Goal: Transaction & Acquisition: Purchase product/service

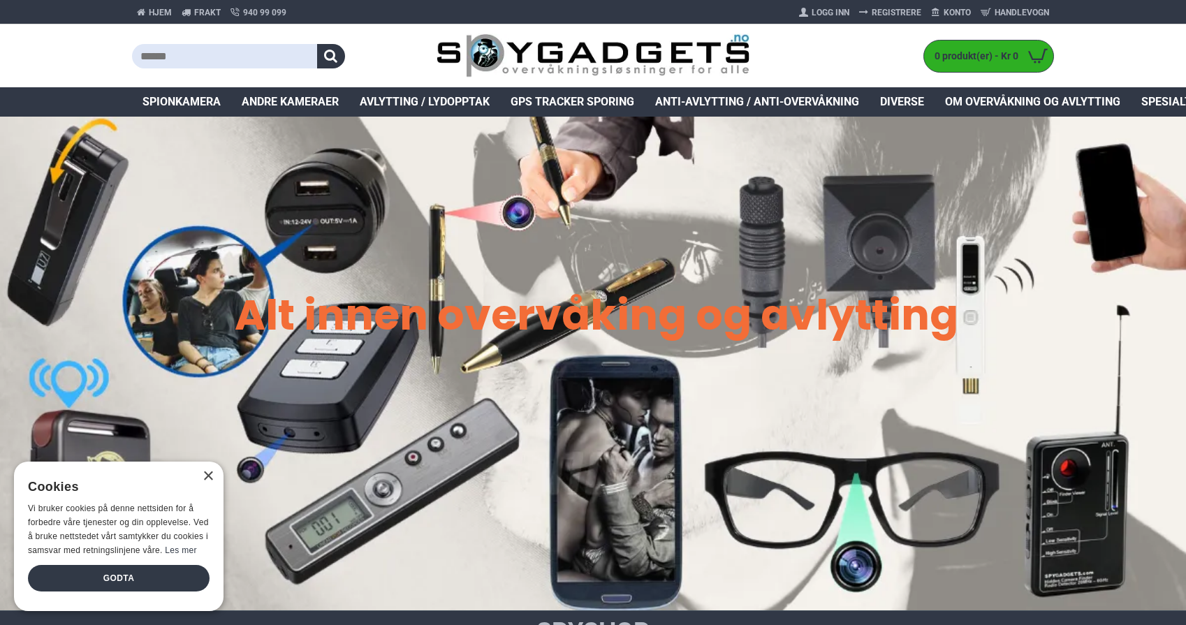
click at [271, 52] on input "text" at bounding box center [224, 56] width 185 height 24
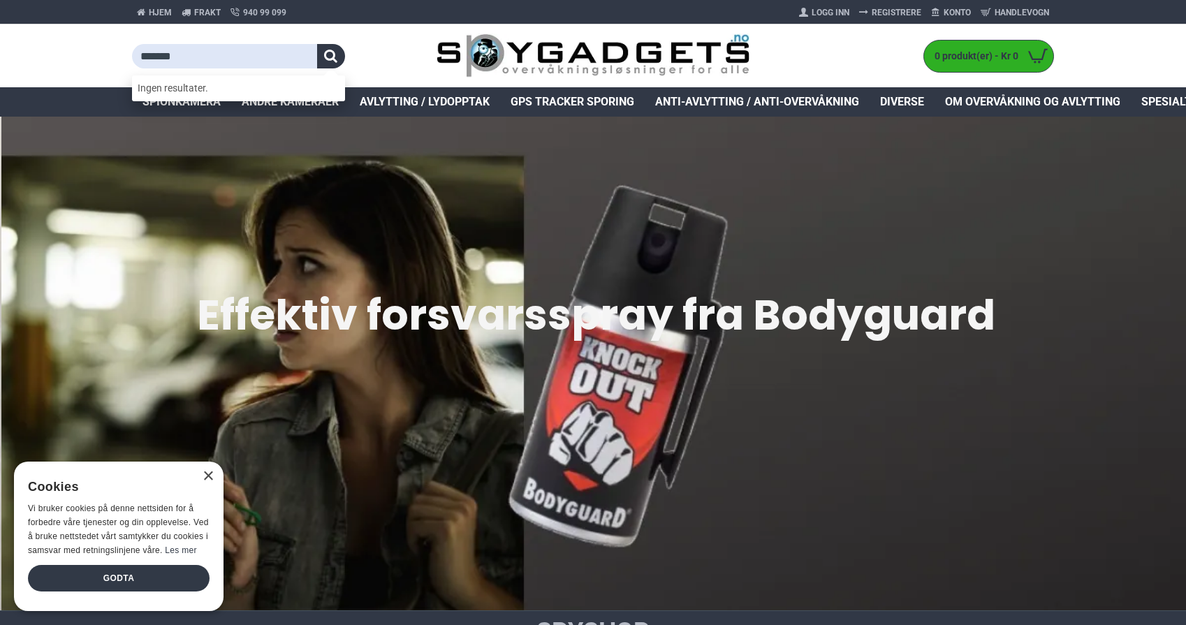
type input "*******"
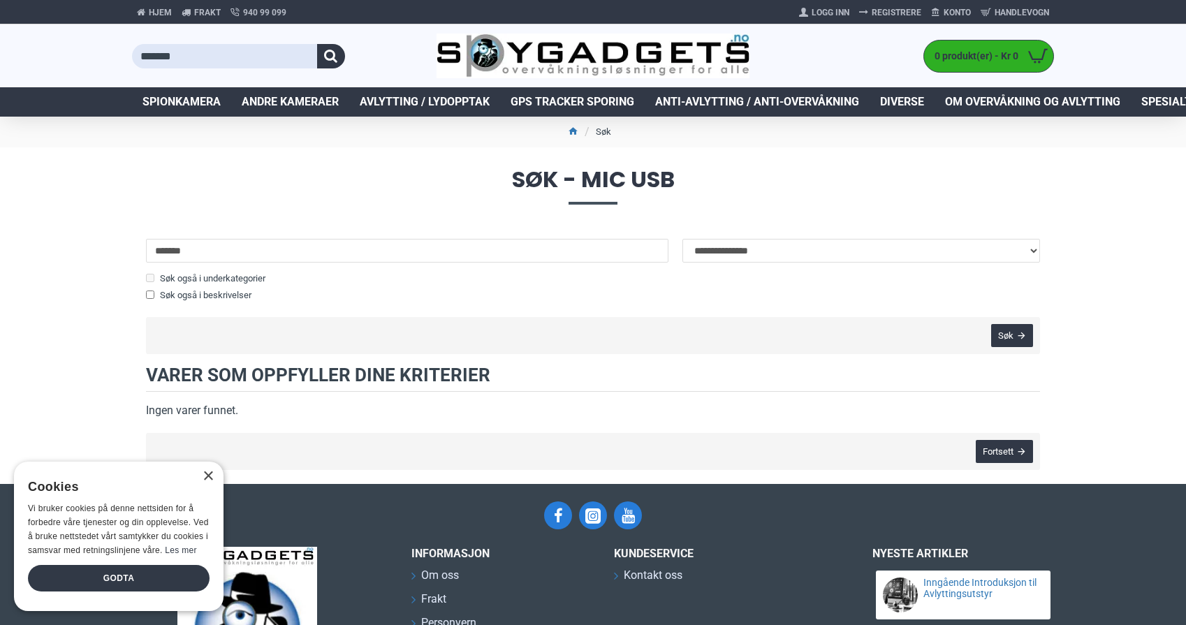
click at [248, 51] on input "*******" at bounding box center [224, 56] width 185 height 24
type input "***"
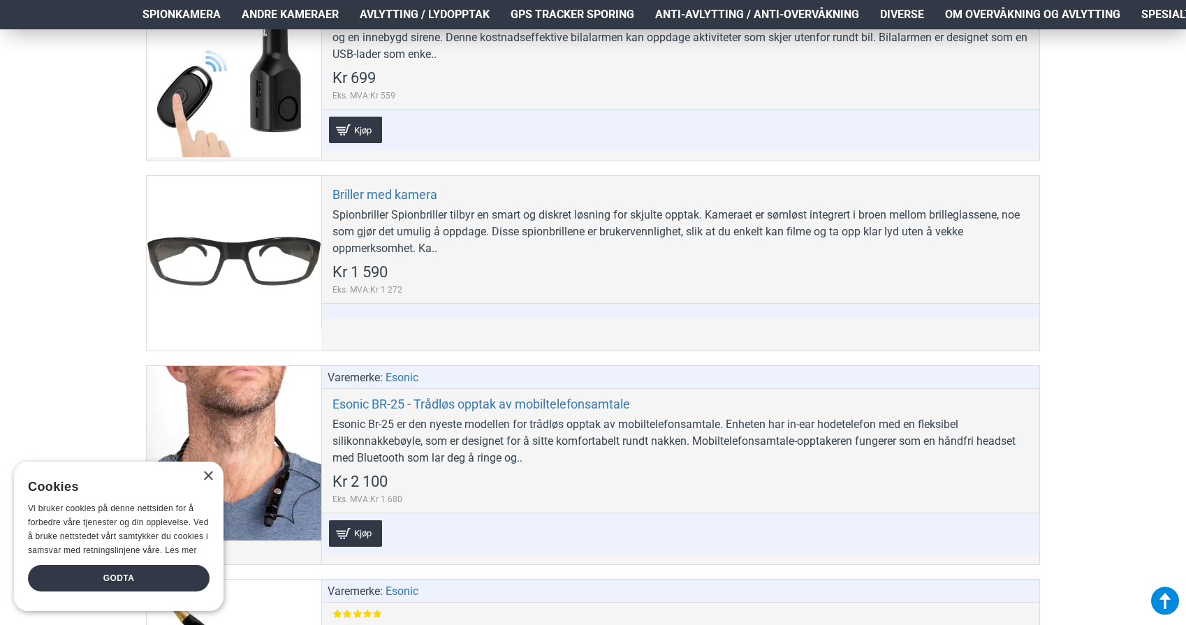
scroll to position [3102, 1]
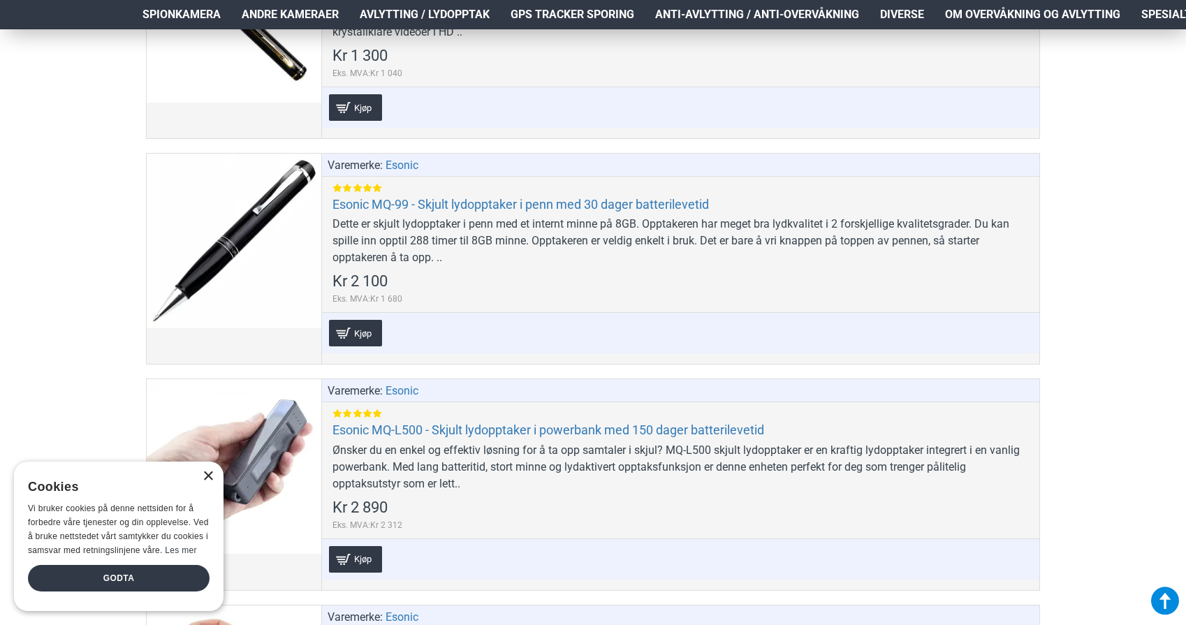
click at [206, 482] on div "×" at bounding box center [208, 477] width 10 height 10
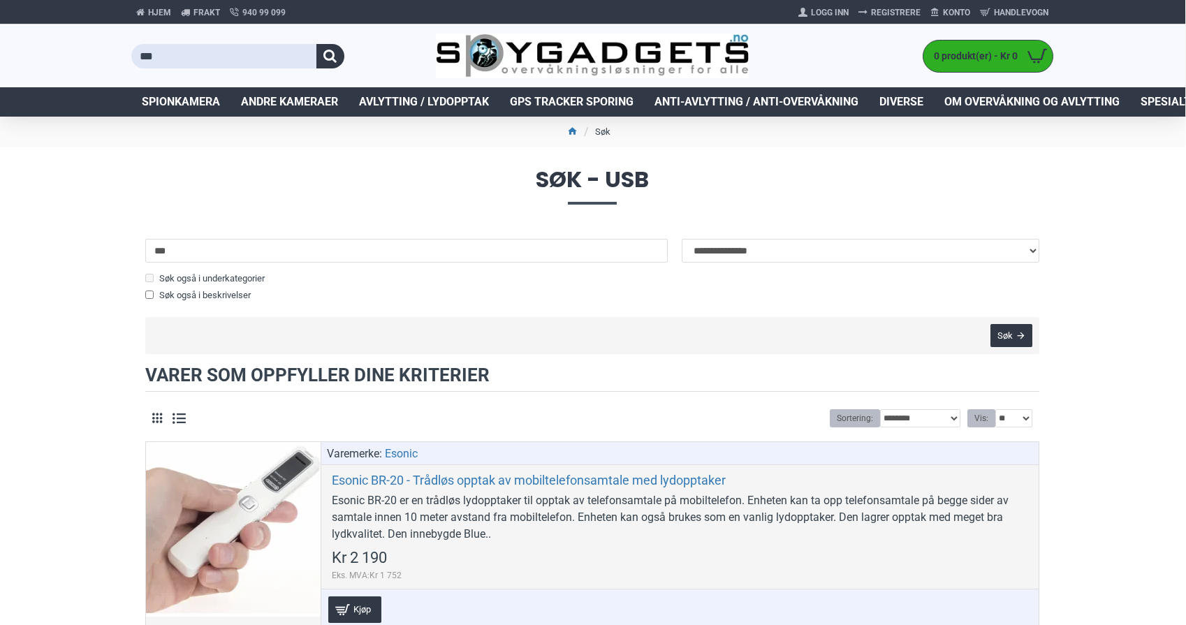
scroll to position [-1, 1]
click at [436, 95] on span "Avlytting / Lydopptak" at bounding box center [424, 102] width 130 height 17
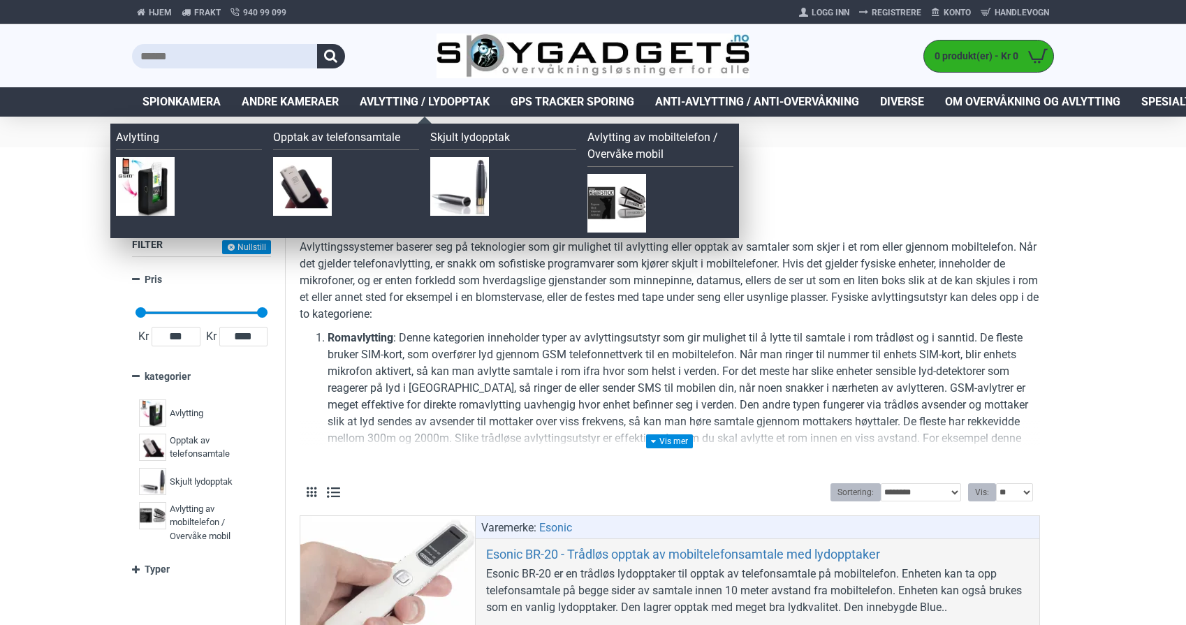
click at [472, 143] on link "Skjult lydopptak" at bounding box center [503, 139] width 146 height 21
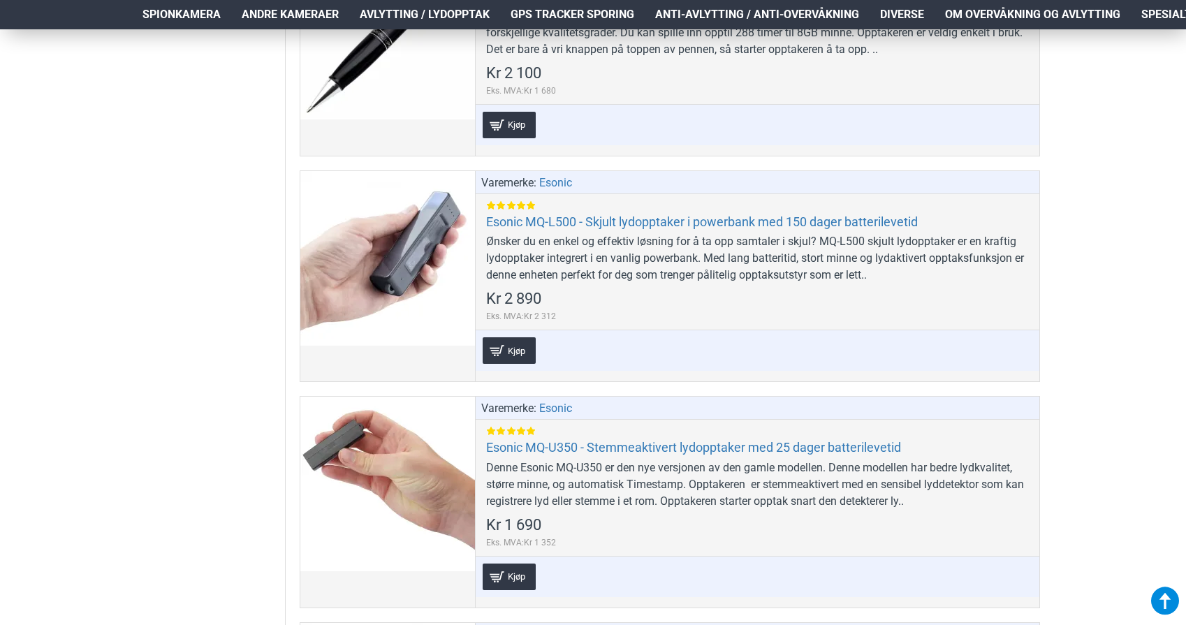
scroll to position [1270, 0]
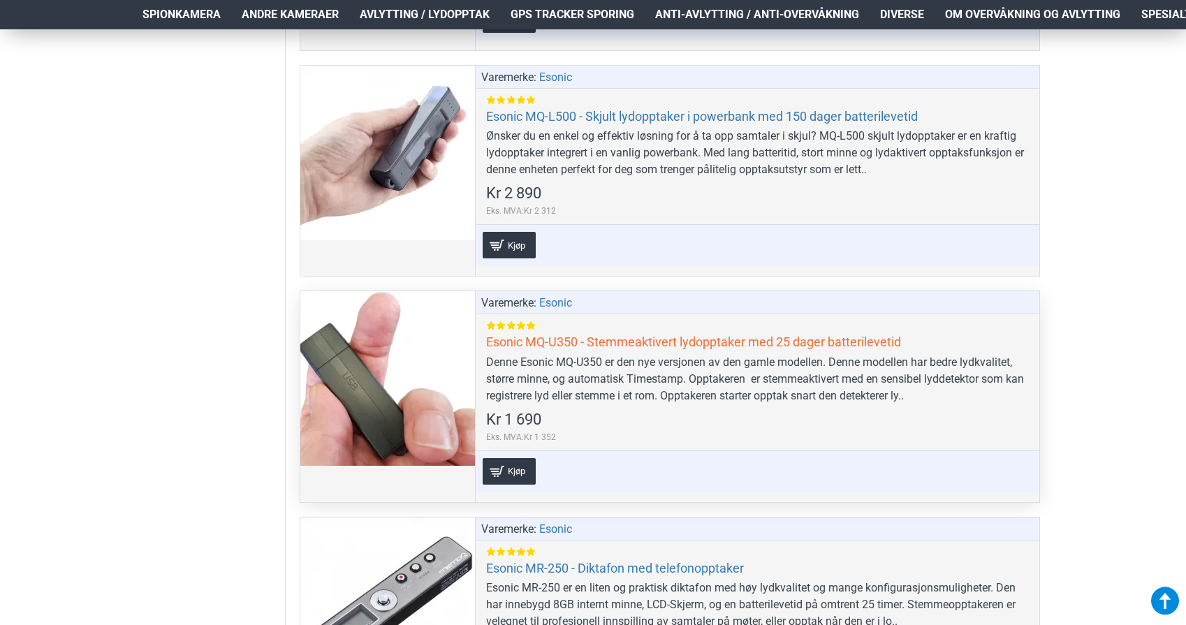
click at [771, 339] on link "Esonic MQ-U350 - Stemmeaktivert lydopptaker med 25 dager batterilevetid" at bounding box center [693, 342] width 415 height 16
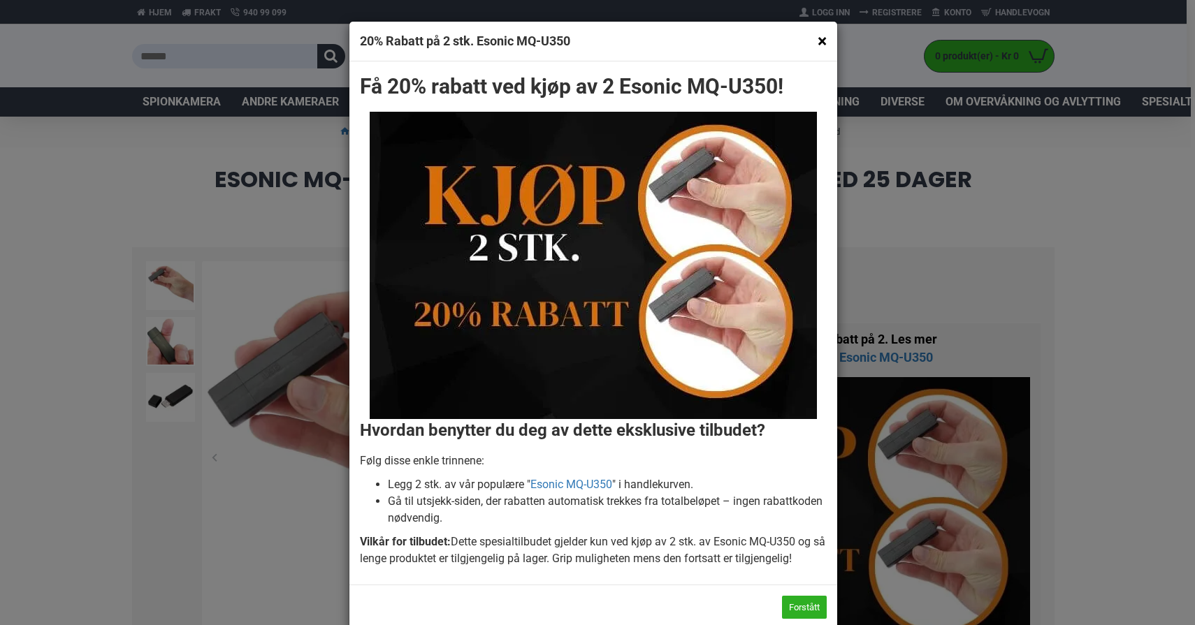
click at [822, 42] on div "× 20% Rabatt på 2 stk. Esonic MQ-U350" at bounding box center [593, 42] width 488 height 40
click at [817, 38] on button "×" at bounding box center [821, 40] width 9 height 17
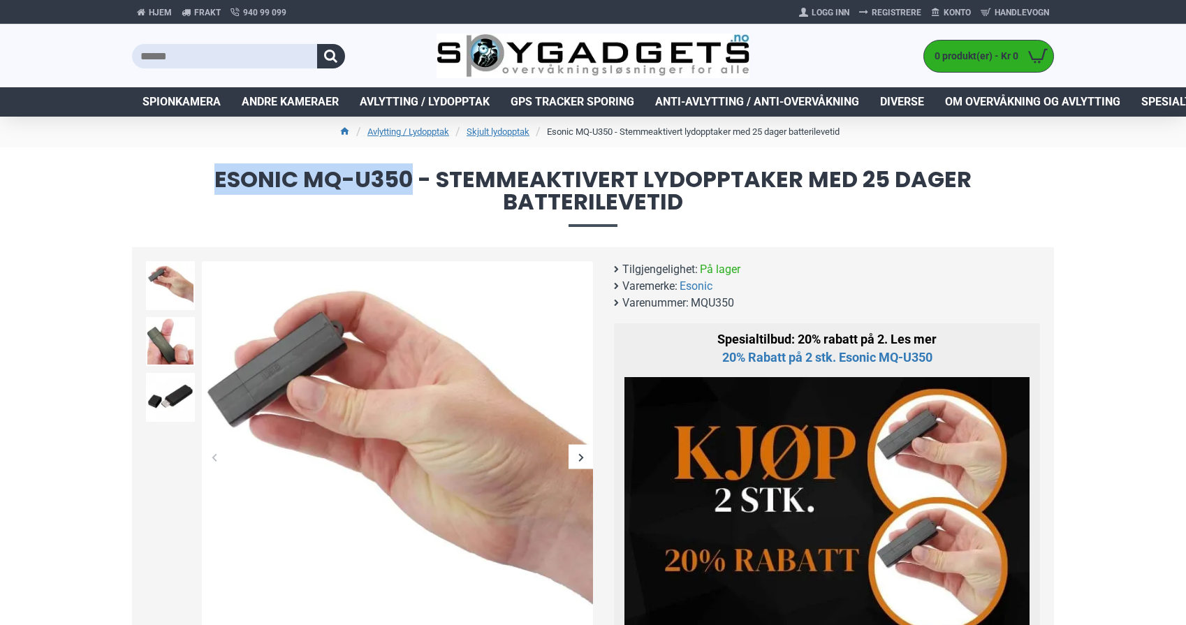
drag, startPoint x: 416, startPoint y: 178, endPoint x: 216, endPoint y: 164, distance: 200.3
click at [216, 164] on h1 "Esonic MQ-U350 - Stemmeaktivert lydopptaker med 25 dager batterilevetid" at bounding box center [593, 197] width 1186 height 100
copy span "Esonic MQ-U350"
